Goal: Check status: Check status

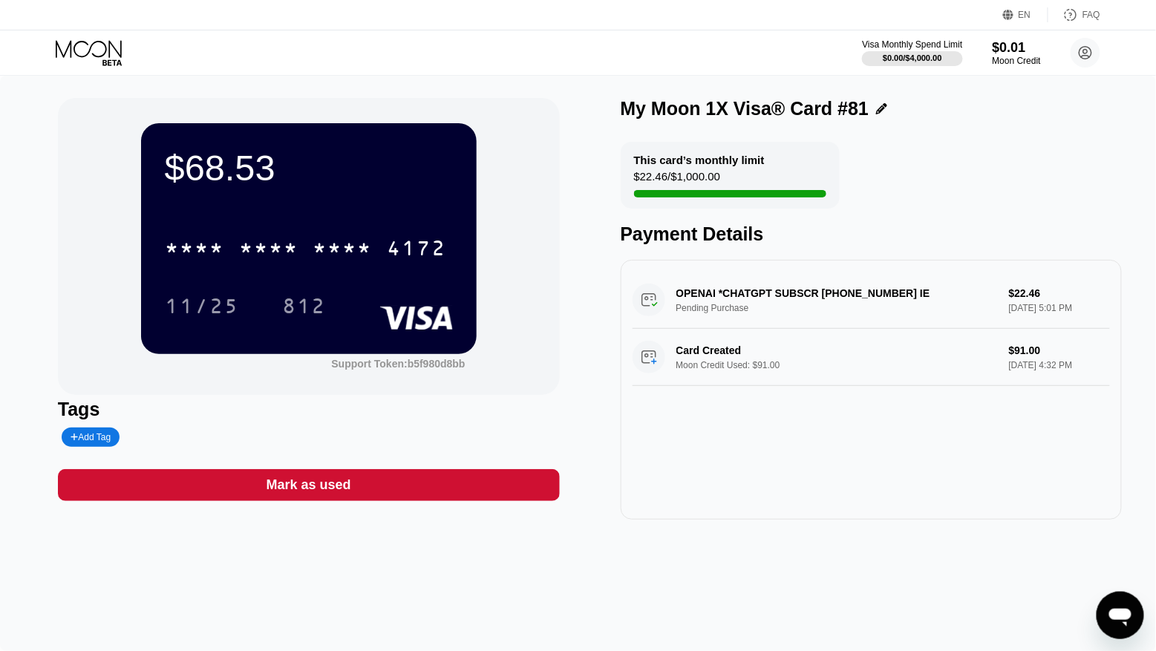
click at [95, 53] on icon at bounding box center [90, 53] width 69 height 26
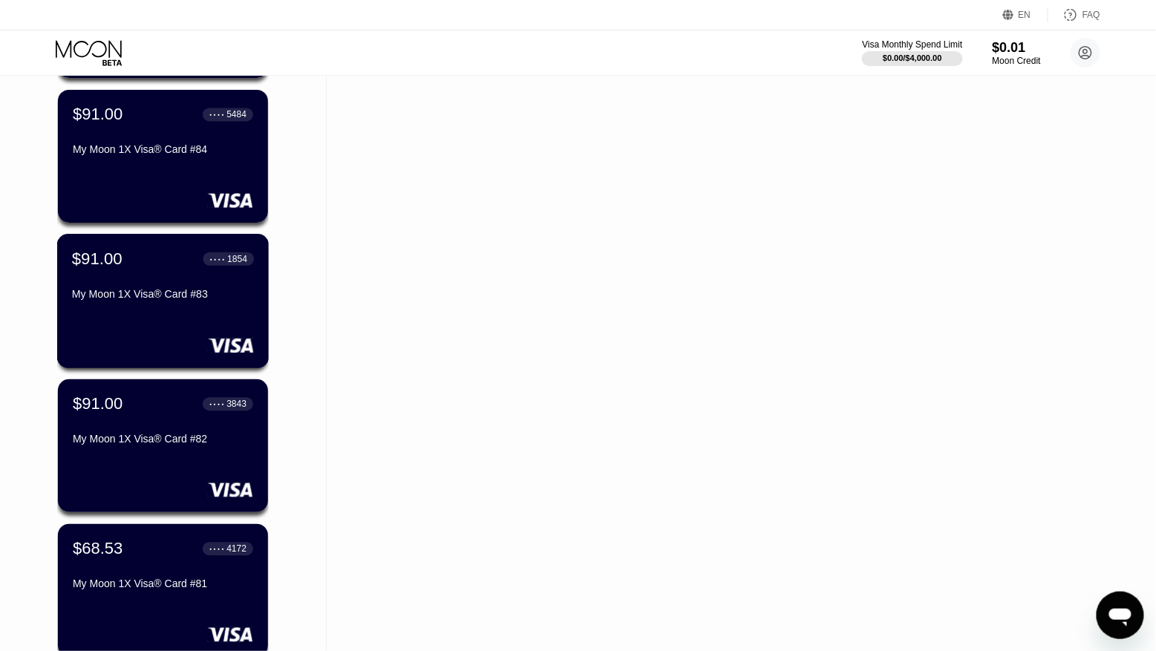
scroll to position [968, 0]
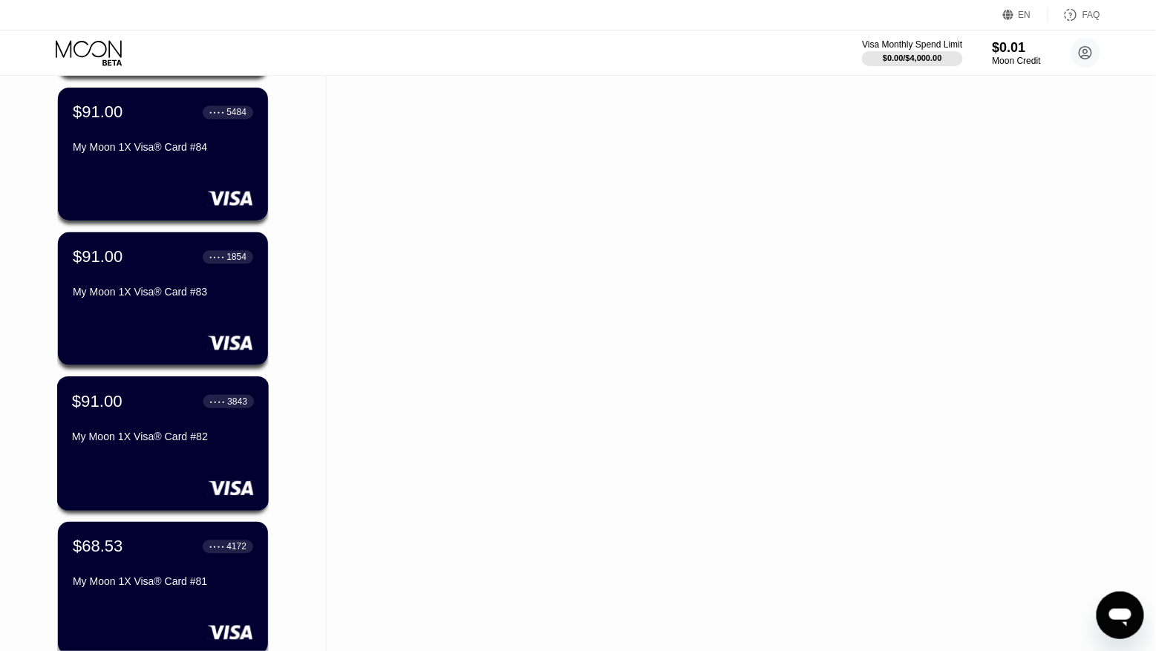
click at [180, 402] on div "$91.00 ● ● ● ● 3843" at bounding box center [163, 400] width 182 height 19
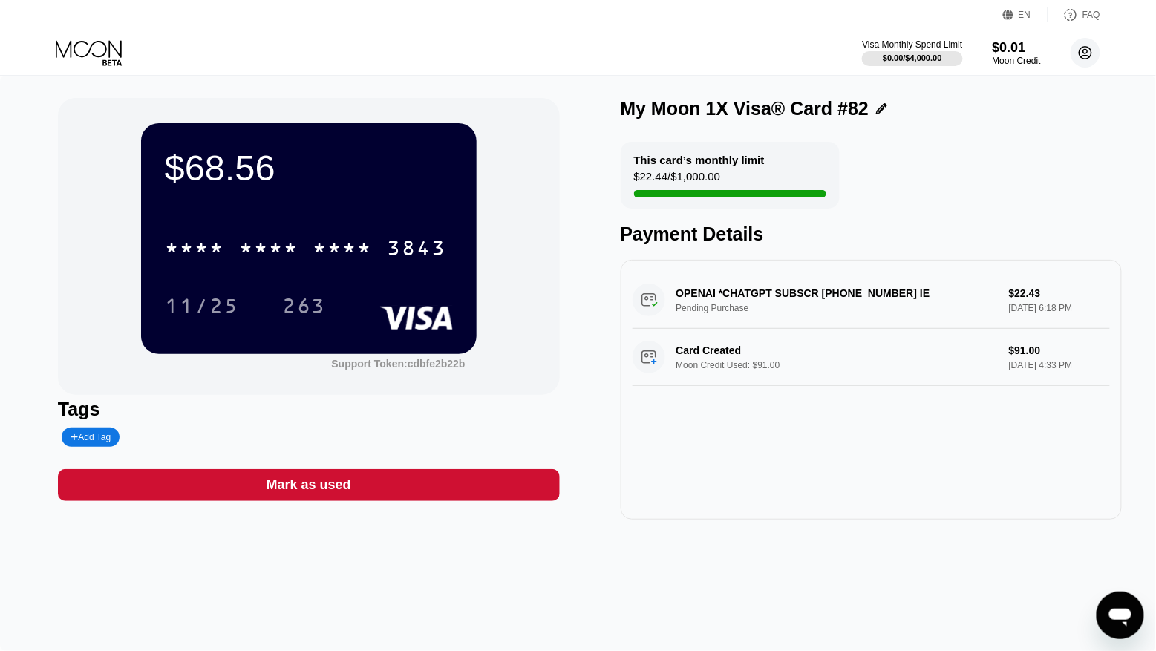
click at [1077, 52] on circle at bounding box center [1085, 53] width 30 height 30
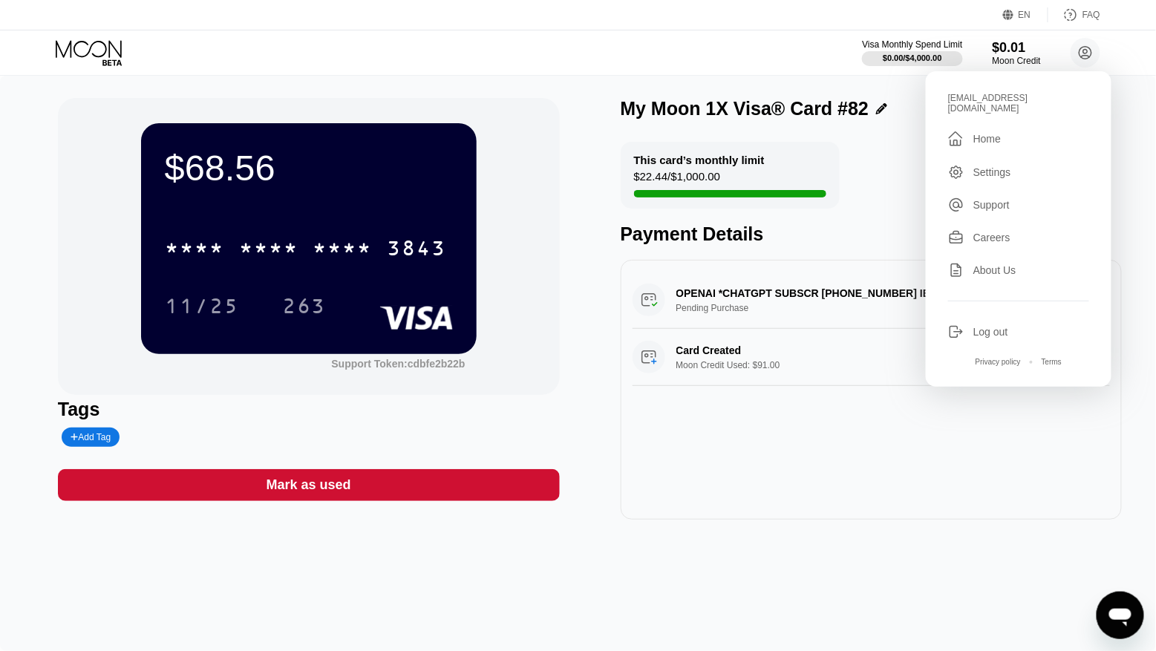
click at [997, 324] on div "Log out" at bounding box center [1018, 332] width 141 height 16
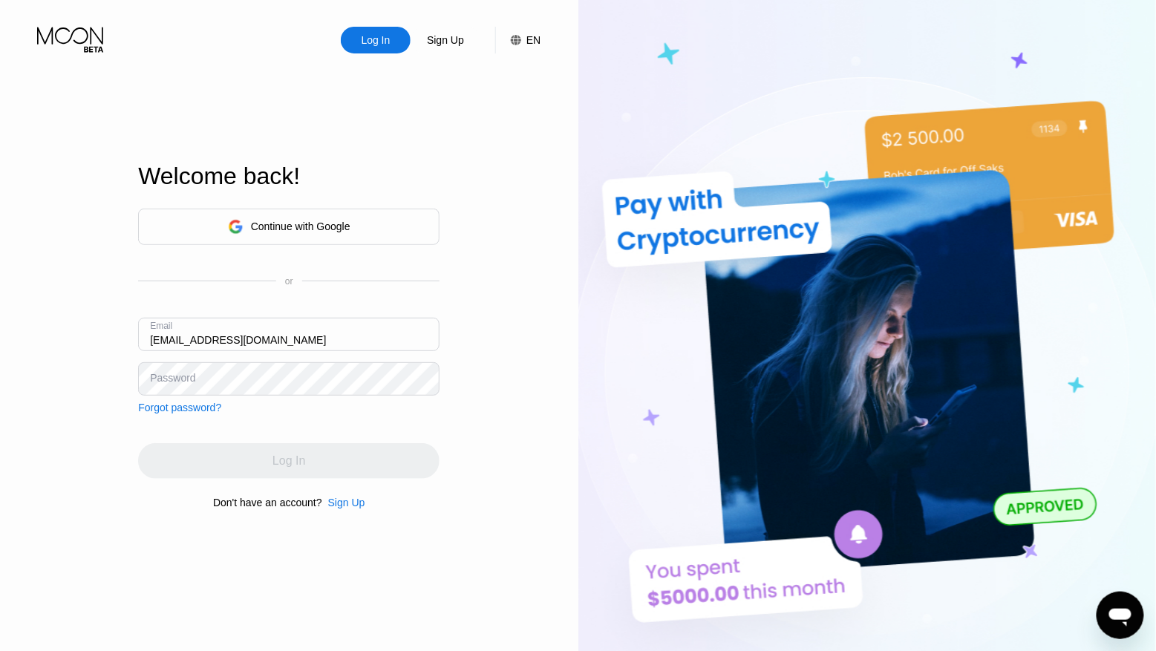
type input "[EMAIL_ADDRESS][DOMAIN_NAME]"
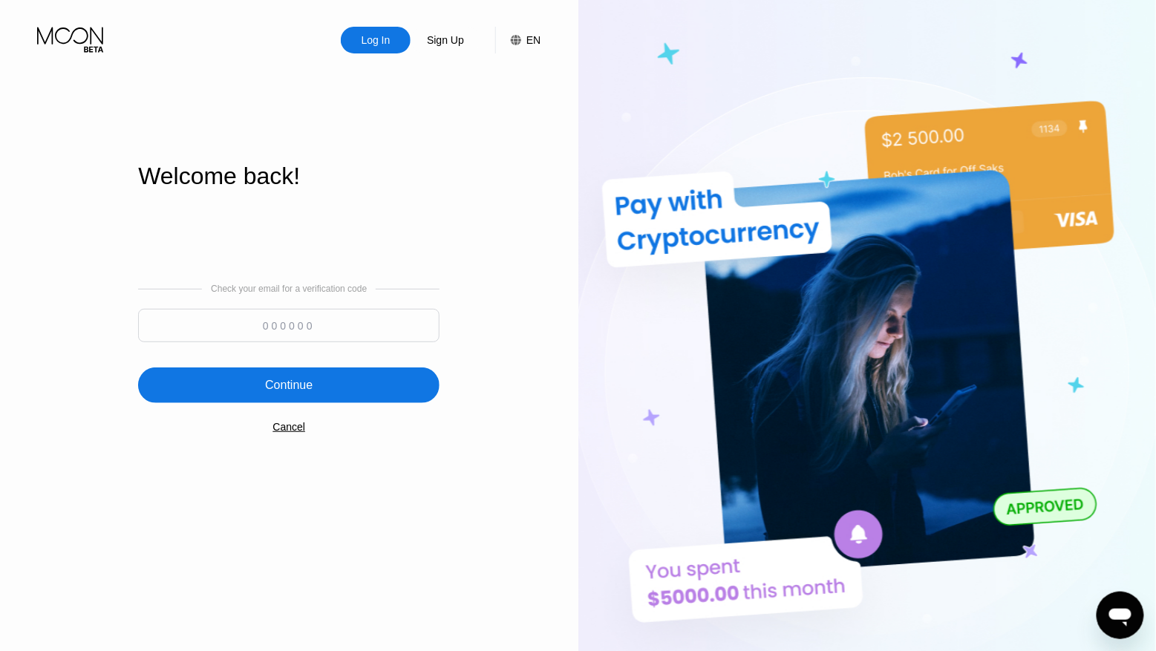
click at [289, 341] on input at bounding box center [288, 325] width 301 height 33
paste input "494487"
type input "494487"
click at [301, 393] on div "Continue" at bounding box center [288, 385] width 47 height 15
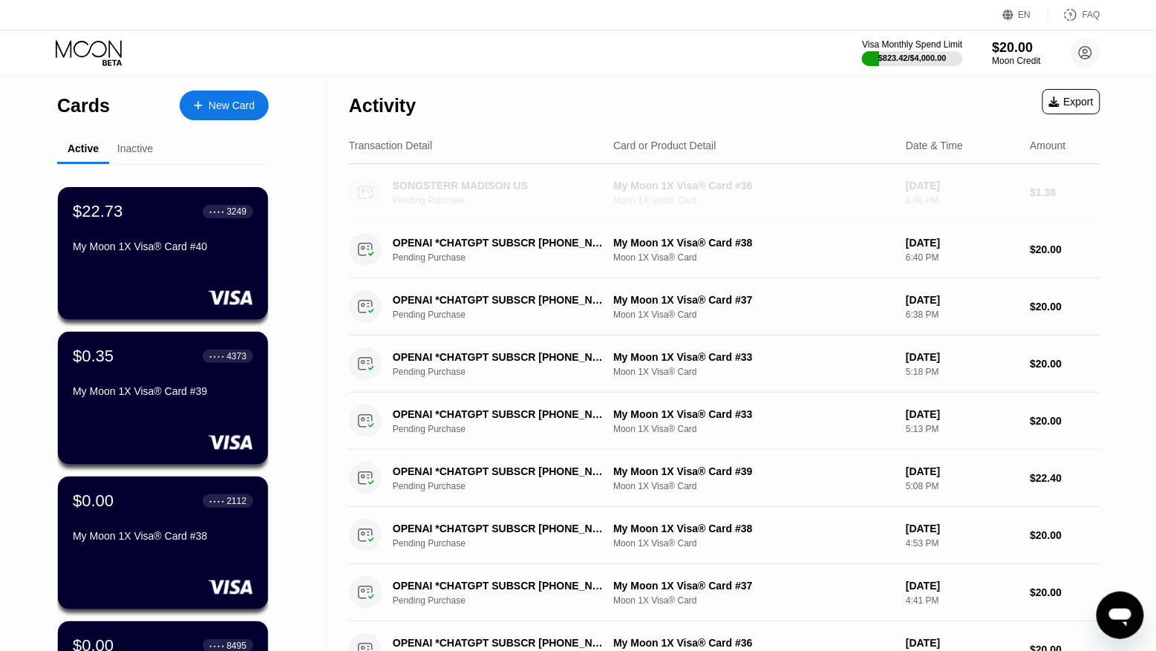
drag, startPoint x: 535, startPoint y: 189, endPoint x: 412, endPoint y: 187, distance: 123.2
click at [412, 187] on div "SONGSTERR MADISON US" at bounding box center [499, 186] width 212 height 12
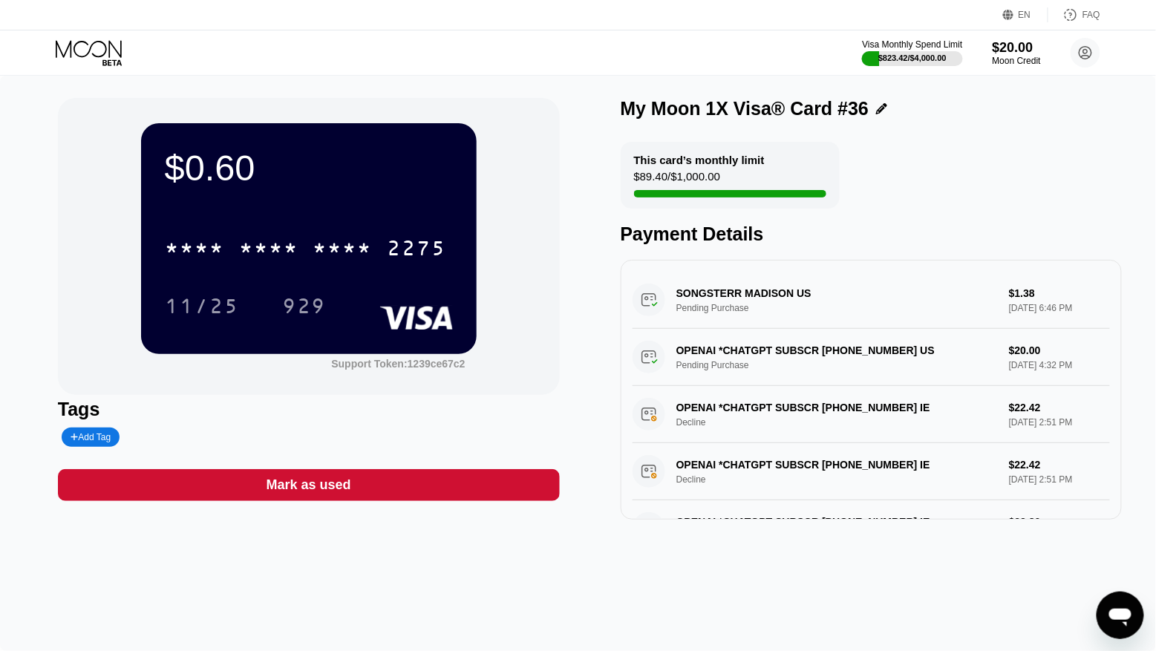
drag, startPoint x: 824, startPoint y: 289, endPoint x: 691, endPoint y: 286, distance: 132.9
click at [691, 286] on div "SONGSTERR MADISON US Pending Purchase $1.38 [DATE] 6:46 PM" at bounding box center [871, 300] width 478 height 57
